Goal: Transaction & Acquisition: Book appointment/travel/reservation

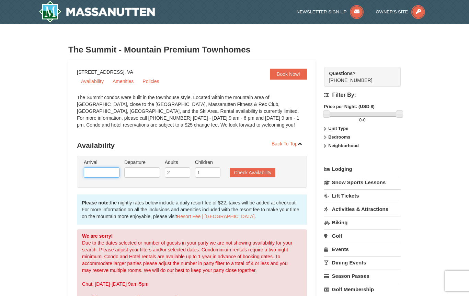
click at [114, 174] on input "text" at bounding box center [102, 173] width 36 height 10
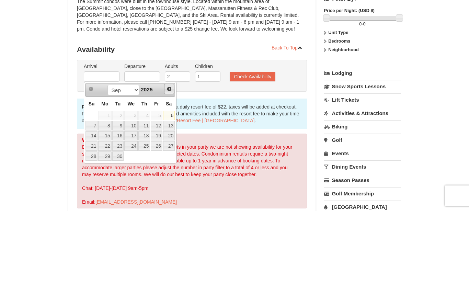
click at [169, 182] on span "Next" at bounding box center [169, 184] width 5 height 5
click at [169, 180] on link "Next" at bounding box center [169, 185] width 10 height 10
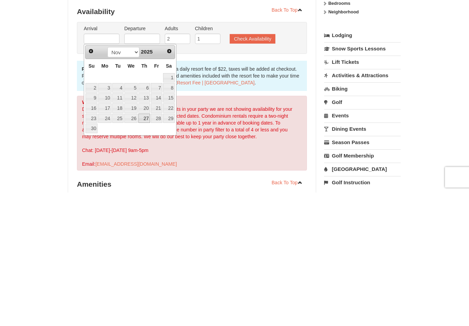
click at [145, 248] on link "27" at bounding box center [144, 253] width 12 height 10
type input "11/27/2025"
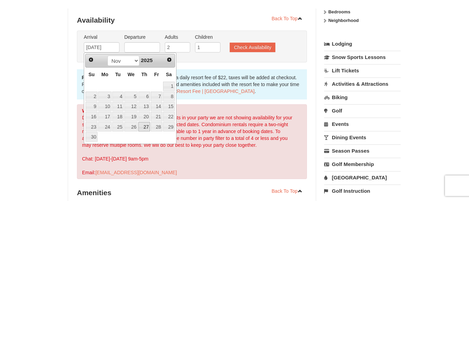
scroll to position [134, 0]
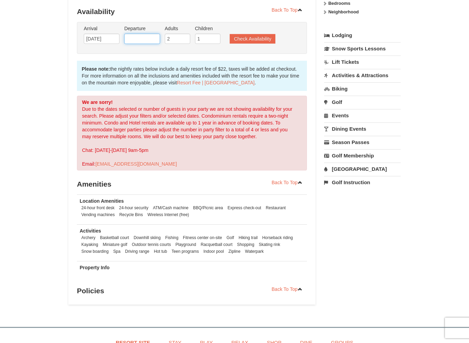
click at [153, 40] on input "text" at bounding box center [142, 39] width 36 height 10
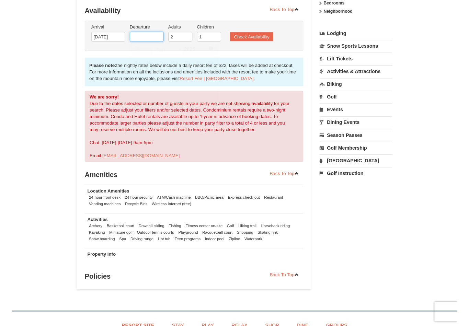
scroll to position [134, 0]
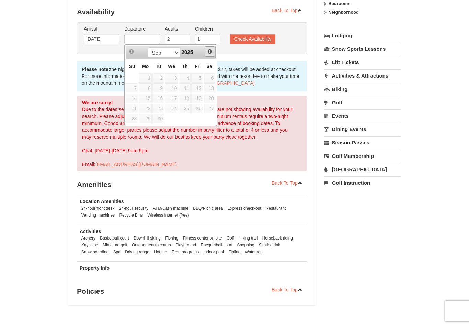
click at [208, 55] on link "Next" at bounding box center [210, 51] width 10 height 10
click at [210, 53] on span "Next" at bounding box center [209, 51] width 5 height 5
click at [212, 52] on span "Next" at bounding box center [209, 51] width 5 height 5
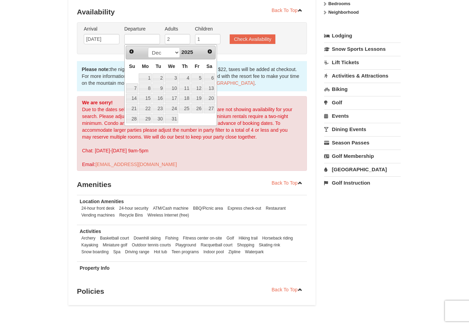
click at [133, 53] on span "Prev" at bounding box center [131, 51] width 5 height 5
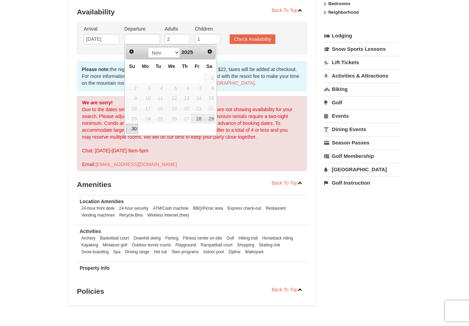
click at [135, 127] on link "30" at bounding box center [132, 129] width 12 height 10
type input "11/30/2025"
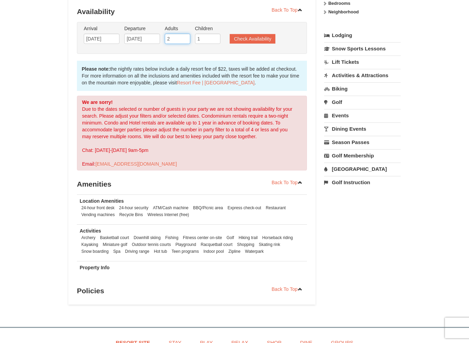
click at [184, 36] on input "2" at bounding box center [177, 39] width 25 height 10
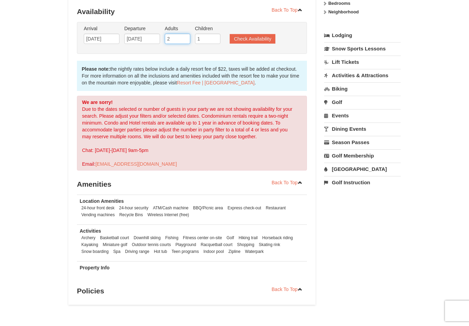
scroll to position [134, 0]
click at [260, 40] on button "Check Availability" at bounding box center [253, 39] width 46 height 10
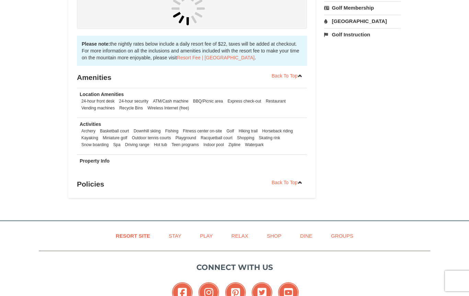
scroll to position [282, 0]
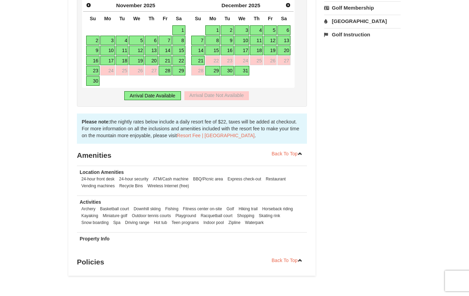
click at [167, 70] on link "28" at bounding box center [165, 71] width 13 height 10
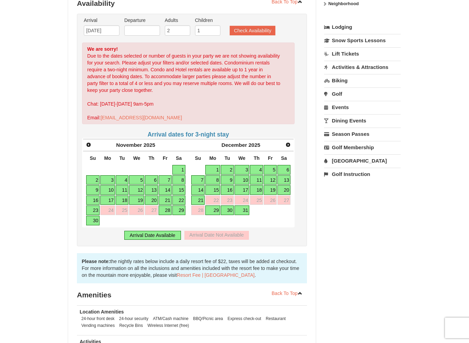
scroll to position [141, 0]
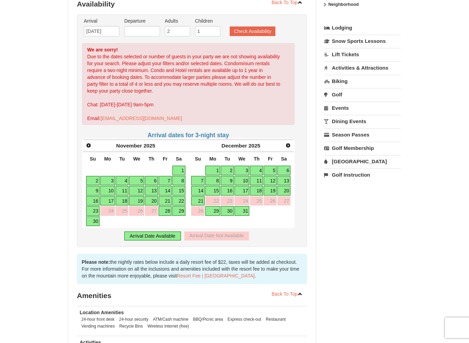
click at [164, 200] on link "21" at bounding box center [165, 202] width 13 height 10
type input "[DATE]"
click at [93, 209] on link "23" at bounding box center [92, 211] width 13 height 10
click at [167, 202] on link "21" at bounding box center [165, 201] width 13 height 10
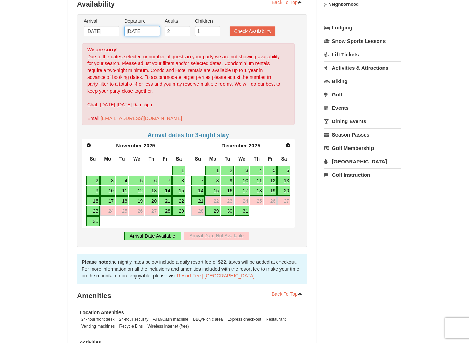
click at [151, 31] on input "[DATE]" at bounding box center [142, 31] width 36 height 10
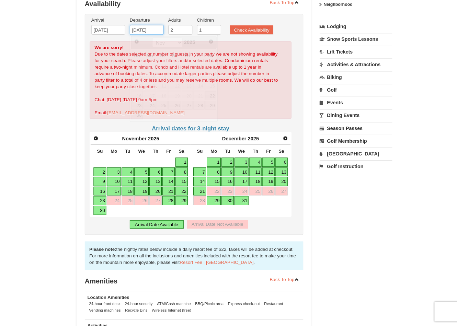
scroll to position [141, 0]
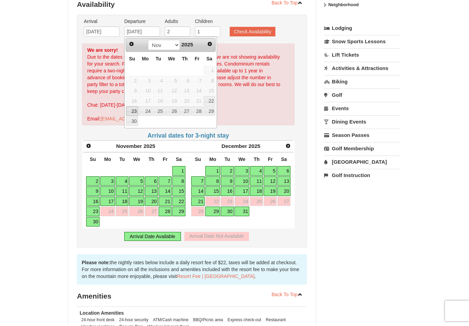
click at [135, 109] on link "23" at bounding box center [132, 111] width 12 height 10
type input "[DATE]"
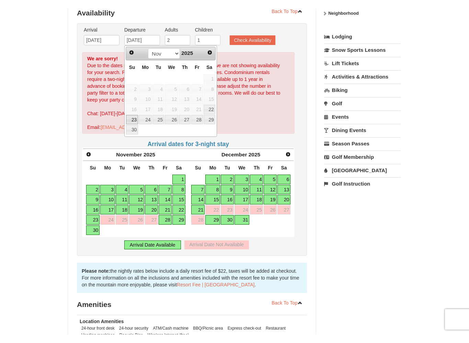
scroll to position [141, 0]
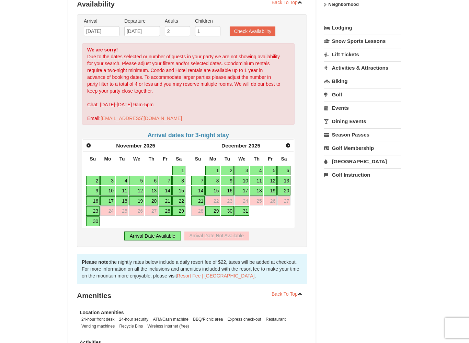
click at [259, 33] on button "Check Availability" at bounding box center [253, 31] width 46 height 10
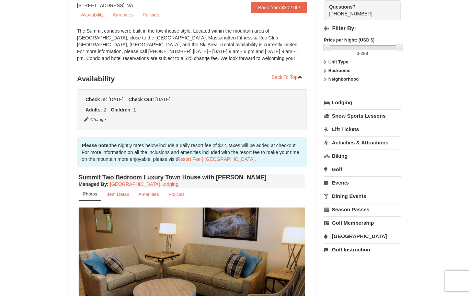
scroll to position [55, 0]
